Goal: Communication & Community: Answer question/provide support

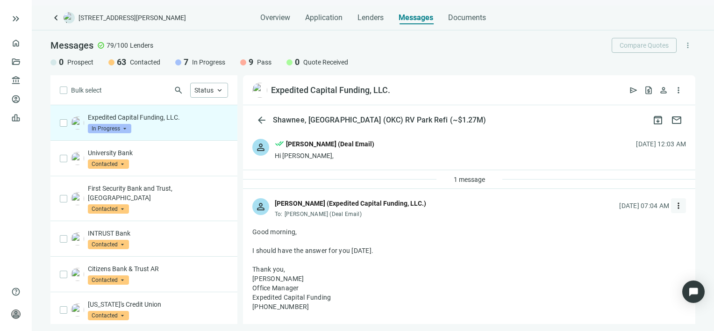
click at [673, 205] on span "more_vert" at bounding box center [677, 205] width 9 height 9
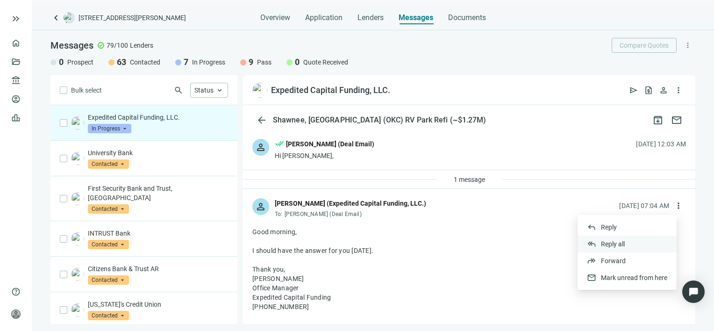
click at [608, 242] on span "Reply all" at bounding box center [613, 243] width 24 height 7
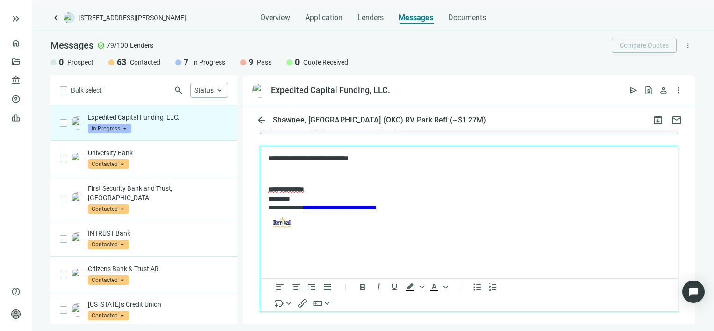
scroll to position [509, 0]
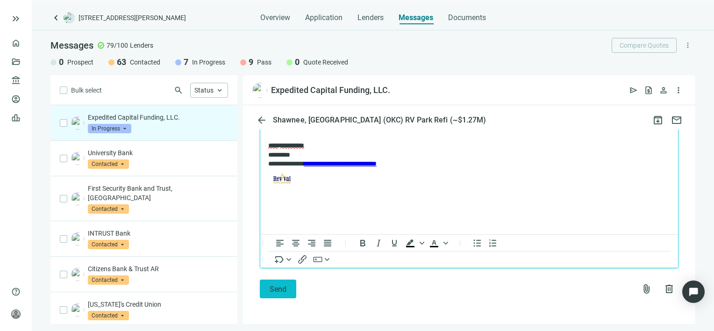
click at [273, 286] on span "Send" at bounding box center [277, 288] width 17 height 9
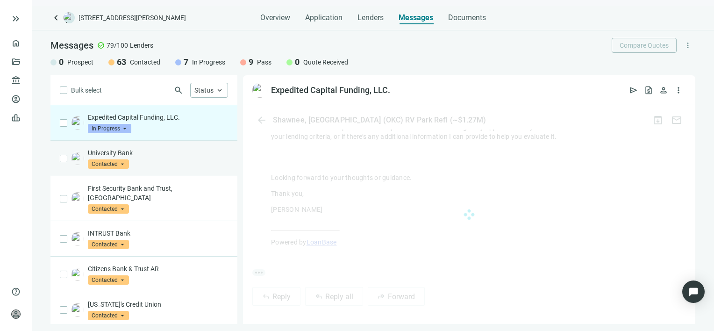
scroll to position [479, 0]
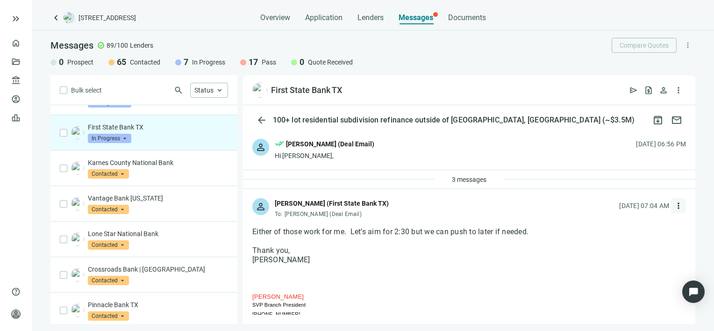
click at [673, 205] on span "more_vert" at bounding box center [677, 205] width 9 height 9
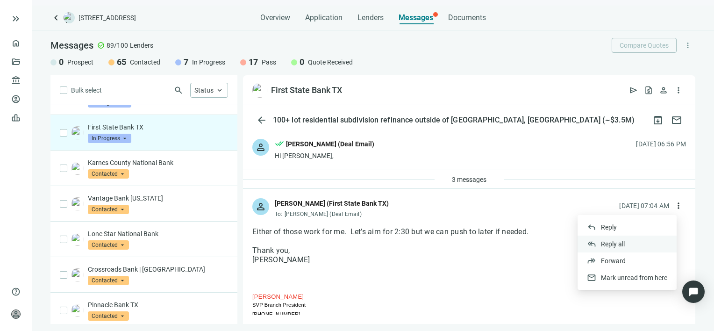
click at [603, 245] on span "Reply all" at bounding box center [613, 243] width 24 height 7
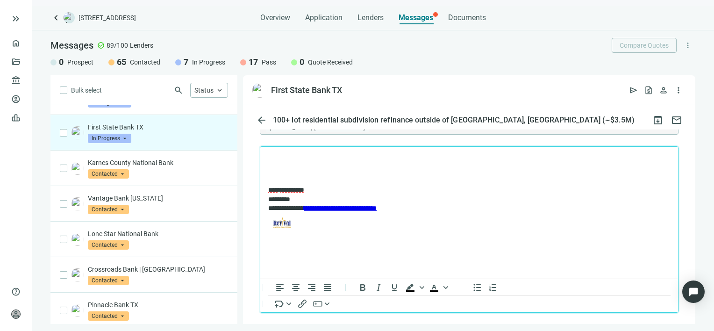
scroll to position [1536, 0]
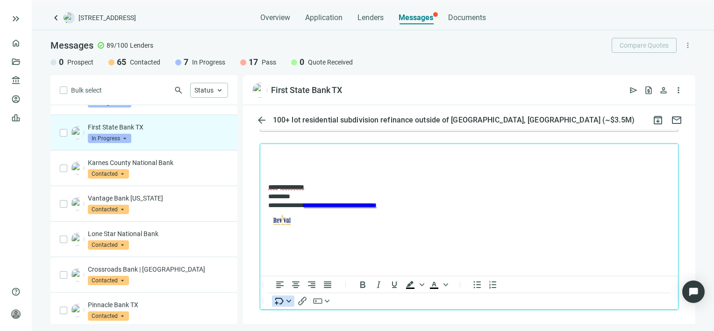
click at [290, 303] on icon "Insert merge tag" at bounding box center [288, 300] width 5 height 5
click at [488, 233] on html "**********" at bounding box center [468, 191] width 417 height 95
click at [679, 88] on span "more_vert" at bounding box center [677, 89] width 9 height 9
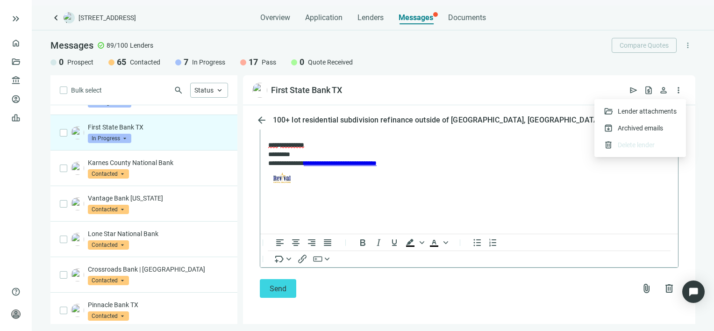
scroll to position [1443, 0]
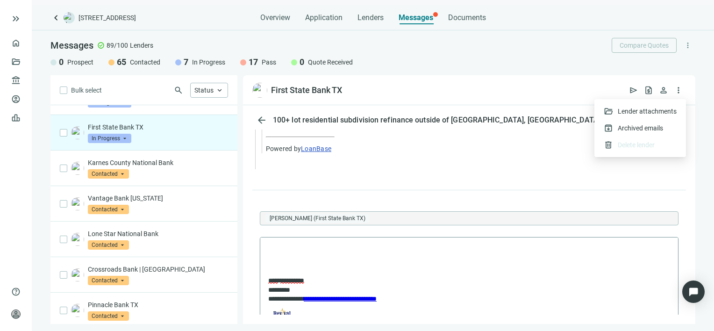
click at [406, 262] on p "Rich Text Area. Press ALT-0 for help." at bounding box center [469, 265] width 402 height 9
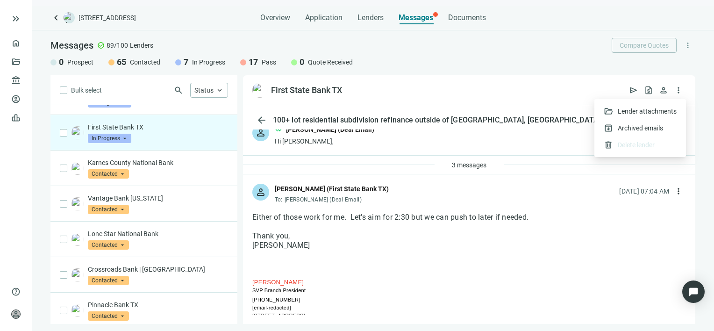
scroll to position [0, 0]
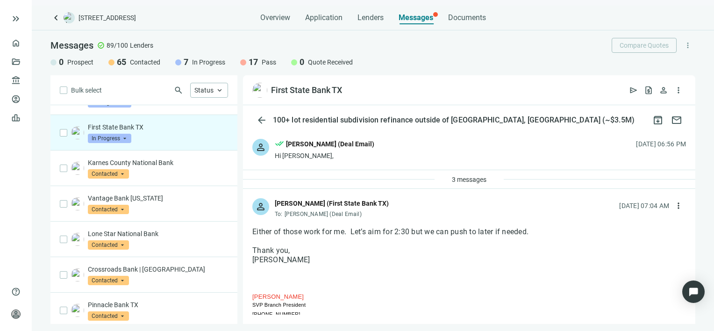
drag, startPoint x: 296, startPoint y: 296, endPoint x: 249, endPoint y: 297, distance: 46.7
